Goal: Check status: Check status

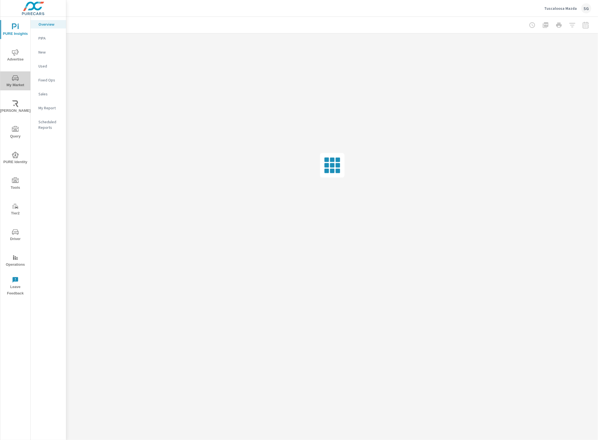
click at [13, 81] on span "My Market" at bounding box center [15, 82] width 27 height 14
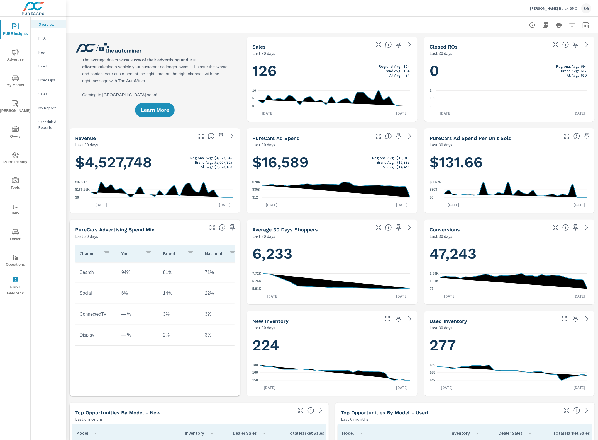
click at [12, 181] on icon "nav menu" at bounding box center [15, 180] width 7 height 6
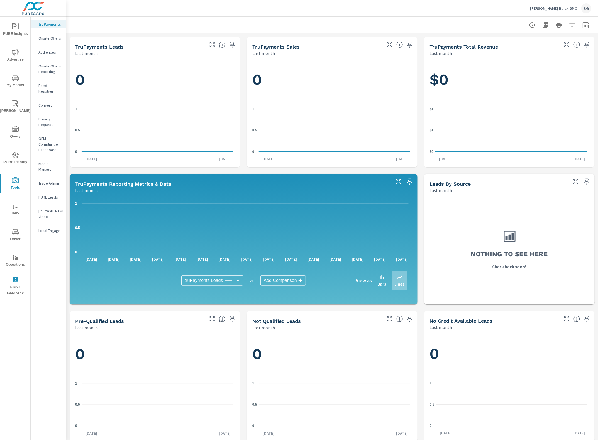
click at [56, 85] on p "Feed Resolver" at bounding box center [49, 88] width 23 height 11
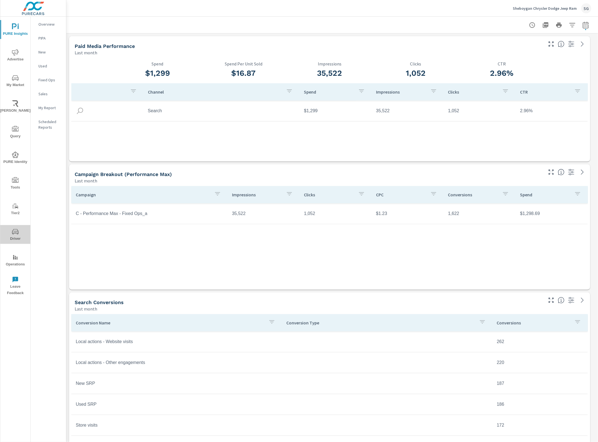
click at [19, 232] on span "Driver" at bounding box center [15, 235] width 27 height 14
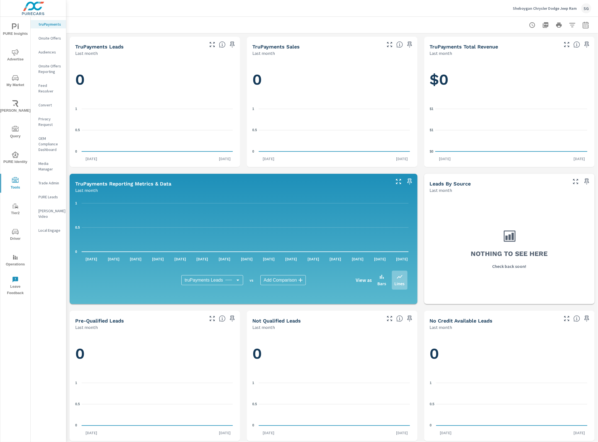
click at [20, 258] on span "Operations" at bounding box center [15, 261] width 27 height 14
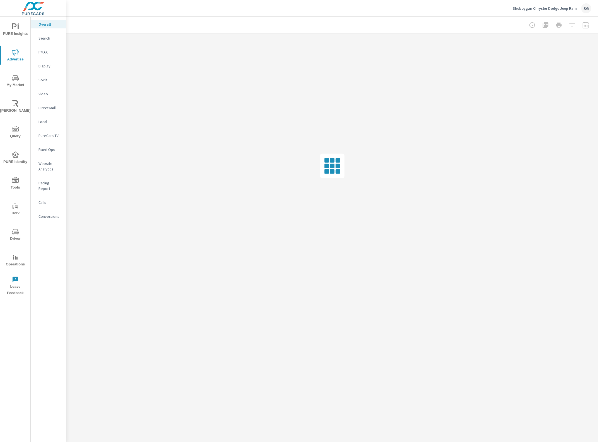
click at [48, 49] on p "PMAX" at bounding box center [49, 52] width 23 height 6
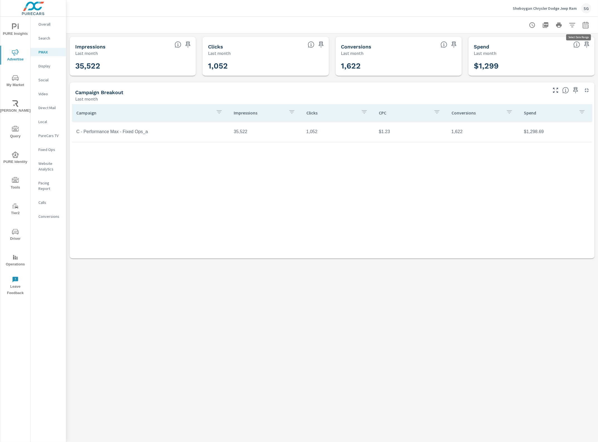
click at [587, 25] on icon "button" at bounding box center [586, 25] width 7 height 7
click at [541, 48] on select "Custom [DATE] Last week Last 7 days Last 14 days Last 30 days Last 45 days Last…" at bounding box center [541, 48] width 56 height 11
select select "custom"
click at [513, 43] on select "Custom [DATE] Last week Last 7 days Last 14 days Last 30 days Last 45 days Last…" at bounding box center [541, 48] width 56 height 11
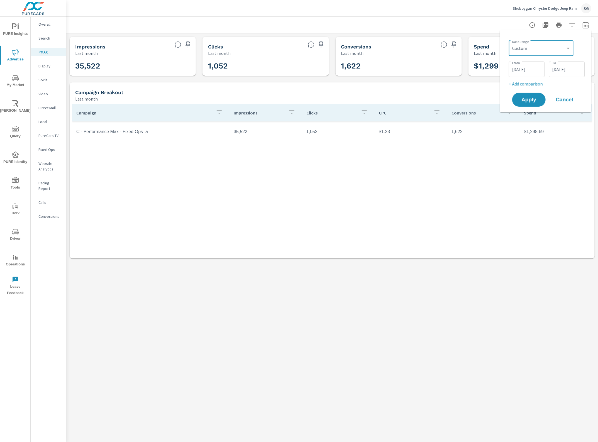
click at [523, 70] on input "[DATE]" at bounding box center [526, 69] width 31 height 11
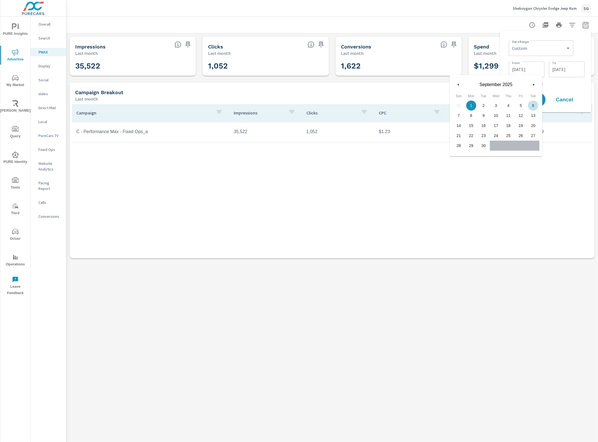
click at [533, 85] on icon "button" at bounding box center [534, 85] width 3 height 2
click at [534, 84] on icon "button" at bounding box center [534, 85] width 3 height 2
click at [570, 71] on input "[DATE]" at bounding box center [566, 69] width 31 height 11
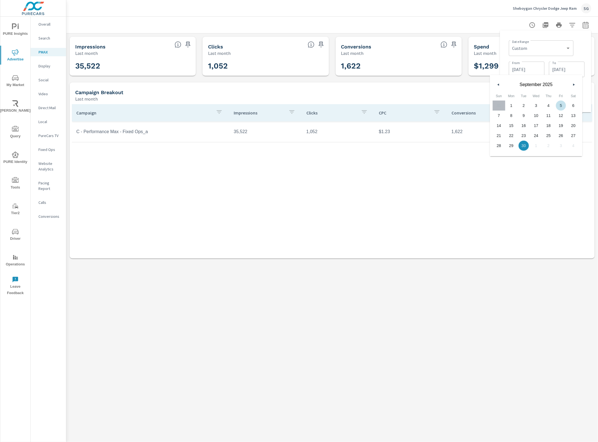
click at [574, 84] on icon "button" at bounding box center [574, 85] width 3 height 2
click at [577, 116] on span "11" at bounding box center [573, 115] width 13 height 7
type input "[DATE]"
click at [533, 67] on input "[DATE]" at bounding box center [526, 69] width 31 height 11
click at [532, 86] on button "button" at bounding box center [533, 84] width 7 height 7
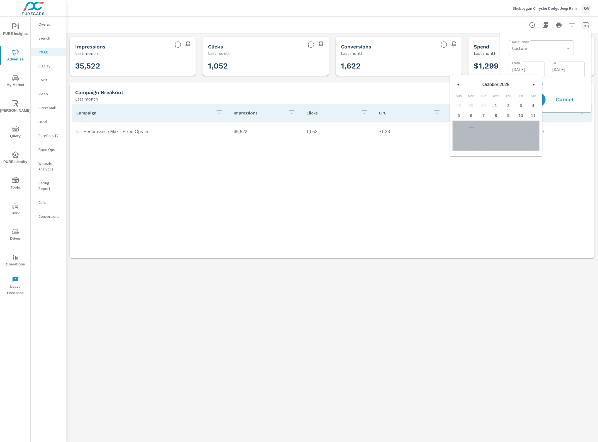
drag, startPoint x: 495, startPoint y: 103, endPoint x: 507, endPoint y: 98, distance: 13.5
click at [495, 103] on span "1" at bounding box center [496, 105] width 13 height 7
type input "[DATE]"
click at [550, 91] on div "Date Range Custom [DATE] Last week Last 7 days Last 14 days Last 30 days Last 4…" at bounding box center [546, 71] width 82 height 73
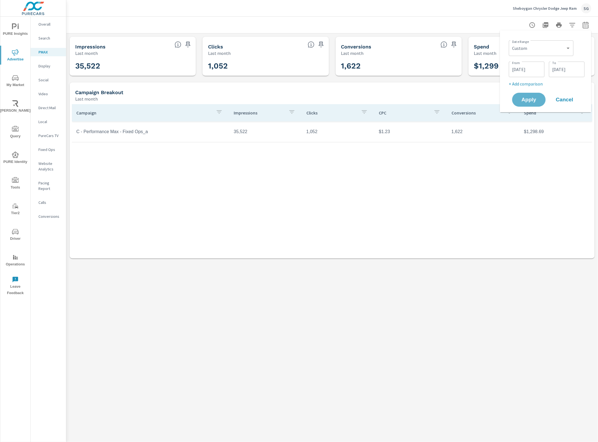
click at [534, 99] on span "Apply" at bounding box center [529, 99] width 22 height 5
